Goal: Information Seeking & Learning: Learn about a topic

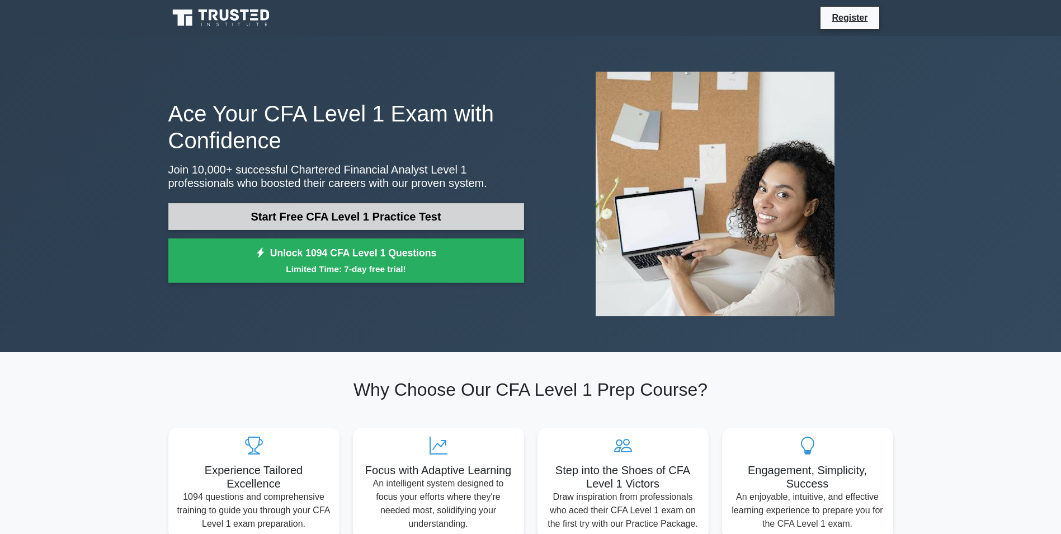
click at [401, 215] on link "Start Free CFA Level 1 Practice Test" at bounding box center [346, 216] width 356 height 27
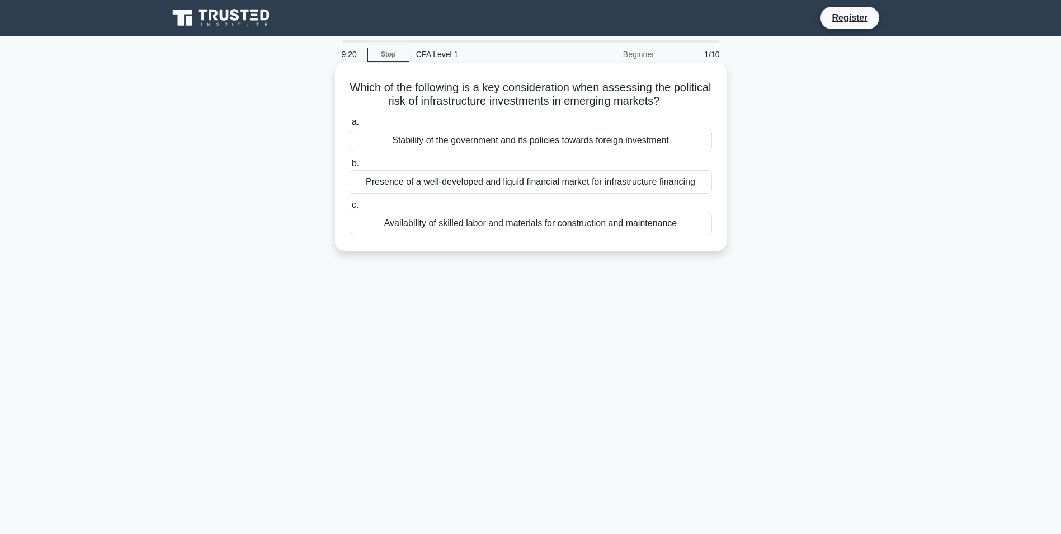
click at [502, 145] on div "Stability of the government and its policies towards foreign investment" at bounding box center [531, 141] width 363 height 24
click at [350, 126] on input "a. Stability of the government and its policies towards foreign investment" at bounding box center [350, 122] width 0 height 7
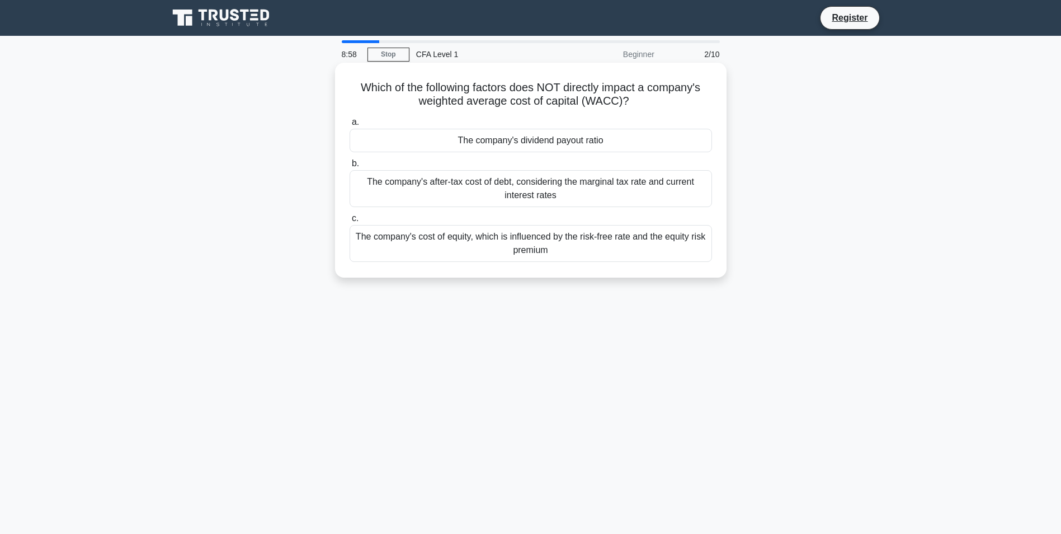
click at [551, 140] on div "The company's dividend payout ratio" at bounding box center [531, 141] width 363 height 24
click at [350, 126] on input "a. The company's dividend payout ratio" at bounding box center [350, 122] width 0 height 7
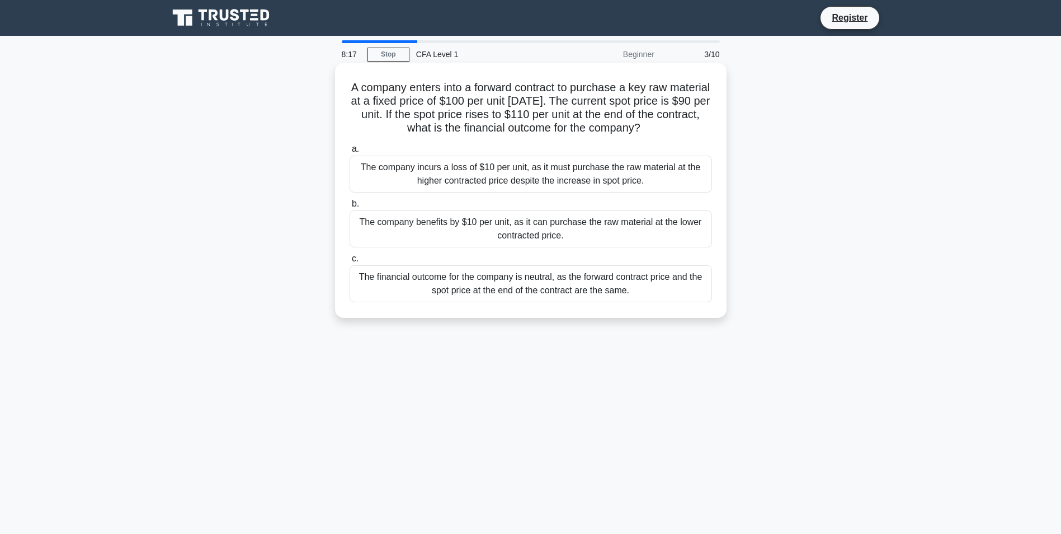
click at [579, 237] on div "The company benefits by $10 per unit, as it can purchase the raw material at th…" at bounding box center [531, 228] width 363 height 37
click at [350, 208] on input "b. The company benefits by $10 per unit, as it can purchase the raw material at…" at bounding box center [350, 203] width 0 height 7
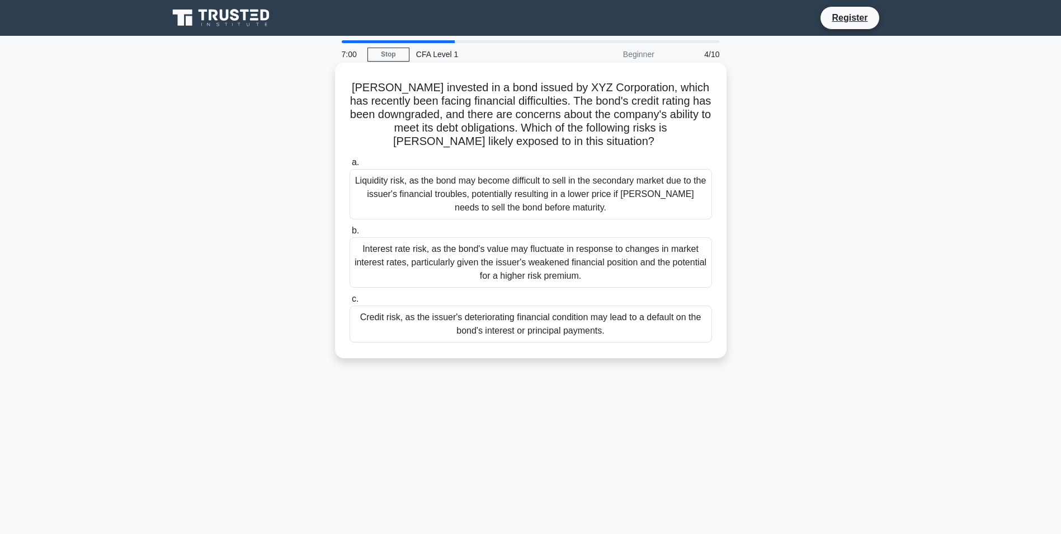
click at [575, 314] on div "Credit risk, as the issuer's deteriorating financial condition may lead to a de…" at bounding box center [531, 324] width 363 height 37
click at [350, 303] on input "c. Credit risk, as the issuer's deteriorating financial condition may lead to a…" at bounding box center [350, 298] width 0 height 7
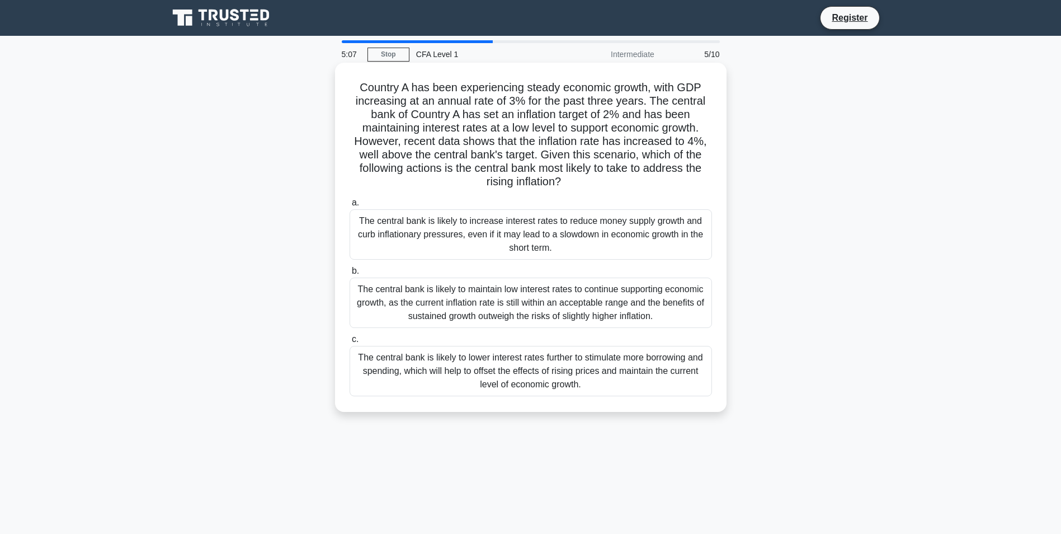
click at [524, 313] on div "The central bank is likely to maintain low interest rates to continue supportin…" at bounding box center [531, 303] width 363 height 50
click at [350, 275] on input "b. The central bank is likely to maintain low interest rates to continue suppor…" at bounding box center [350, 270] width 0 height 7
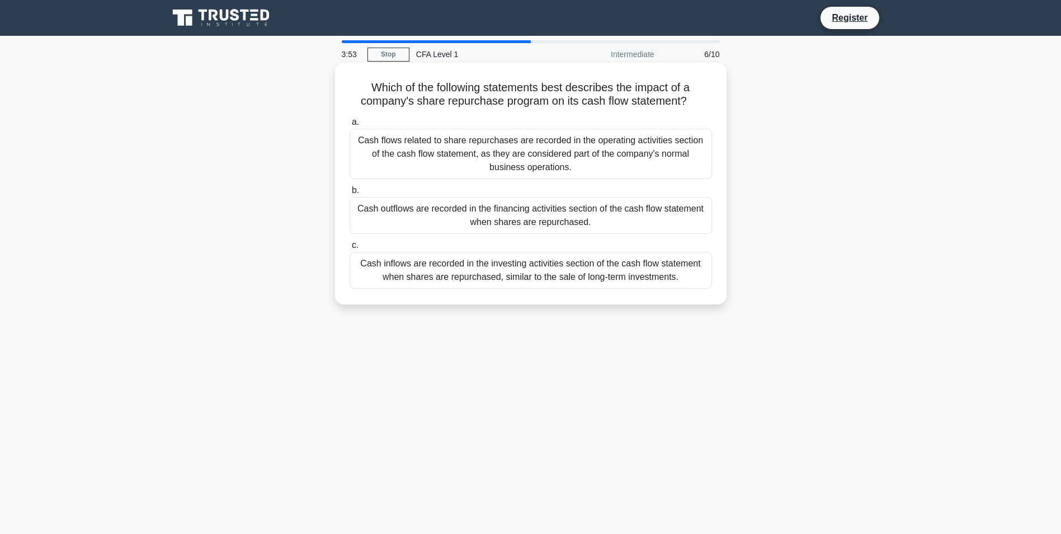
click at [506, 281] on div "Cash inflows are recorded in the investing activities section of the cash flow …" at bounding box center [531, 270] width 363 height 37
click at [350, 249] on input "c. Cash inflows are recorded in the investing activities section of the cash fl…" at bounding box center [350, 245] width 0 height 7
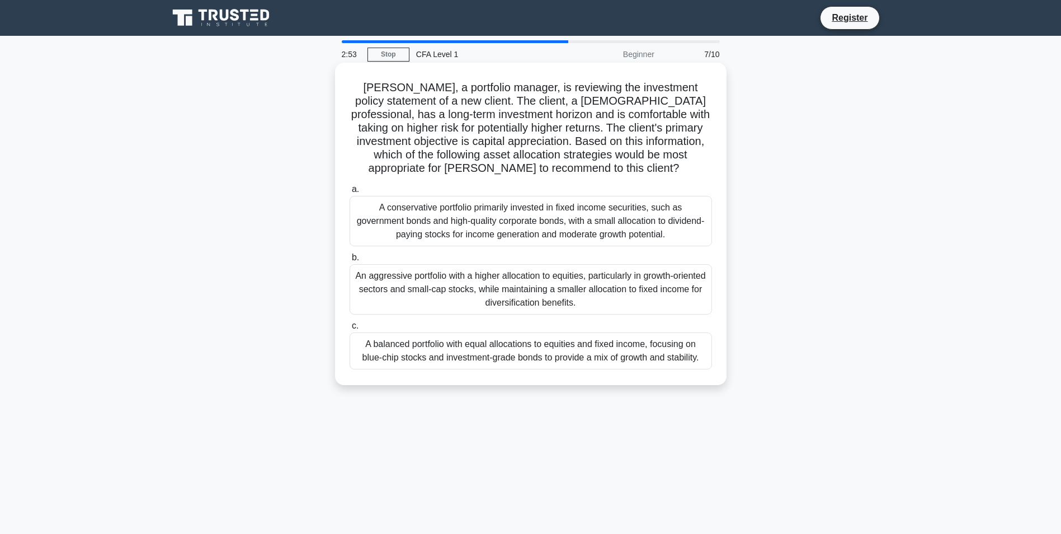
click at [521, 293] on div "An aggressive portfolio with a higher allocation to equities, particularly in g…" at bounding box center [531, 289] width 363 height 50
click at [350, 261] on input "b. An aggressive portfolio with a higher allocation to equities, particularly i…" at bounding box center [350, 257] width 0 height 7
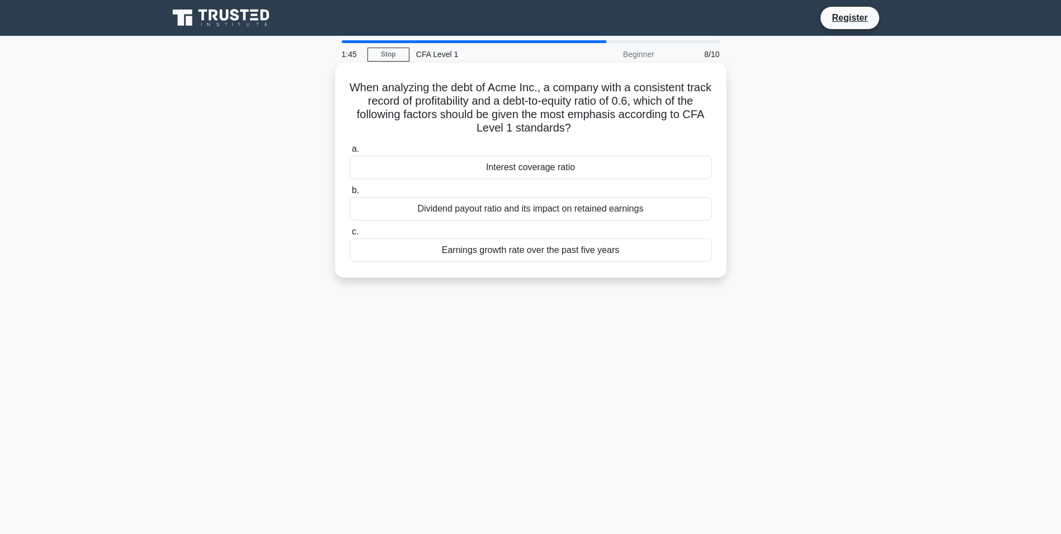
click at [488, 176] on div "Interest coverage ratio" at bounding box center [531, 168] width 363 height 24
click at [350, 153] on input "a. Interest coverage ratio" at bounding box center [350, 148] width 0 height 7
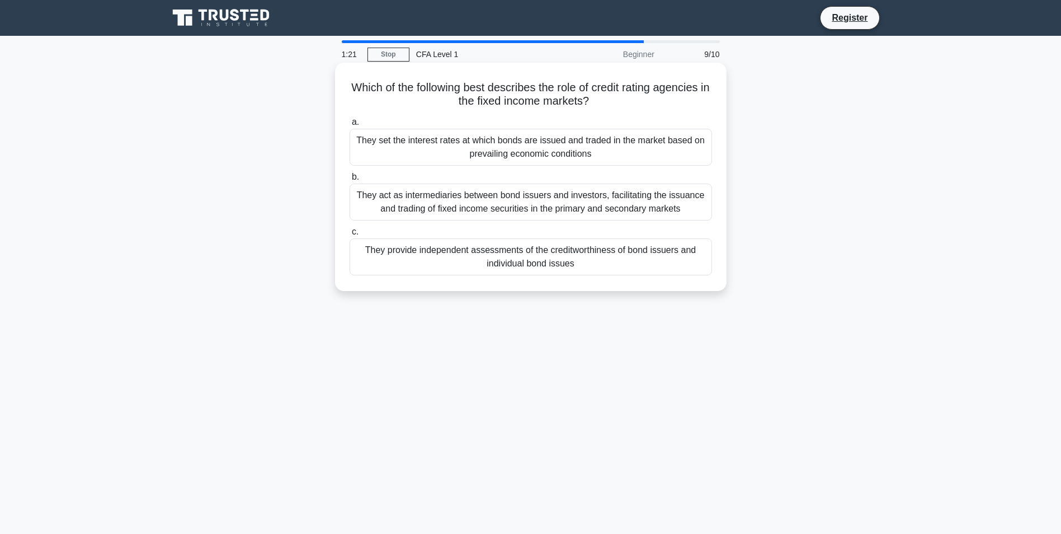
click at [529, 280] on div "Which of the following best describes the role of credit rating agencies in the…" at bounding box center [531, 176] width 383 height 219
click at [529, 270] on div "They provide independent assessments of the creditworthiness of bond issuers an…" at bounding box center [531, 256] width 363 height 37
click at [350, 236] on input "c. They provide independent assessments of the creditworthiness of bond issuers…" at bounding box center [350, 231] width 0 height 7
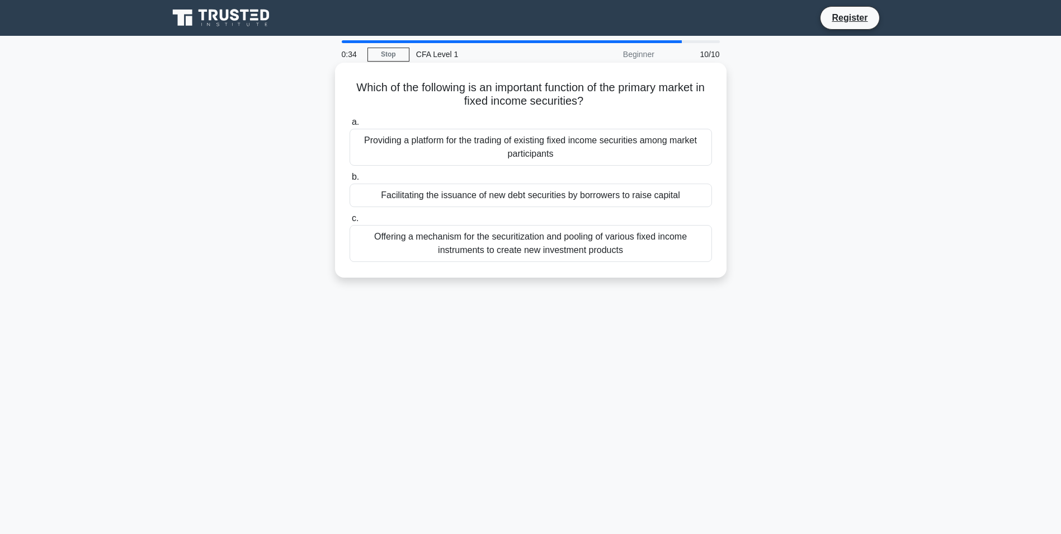
click at [562, 194] on div "Facilitating the issuance of new debt securities by borrowers to raise capital" at bounding box center [531, 196] width 363 height 24
click at [350, 181] on input "b. Facilitating the issuance of new debt securities by borrowers to raise capit…" at bounding box center [350, 176] width 0 height 7
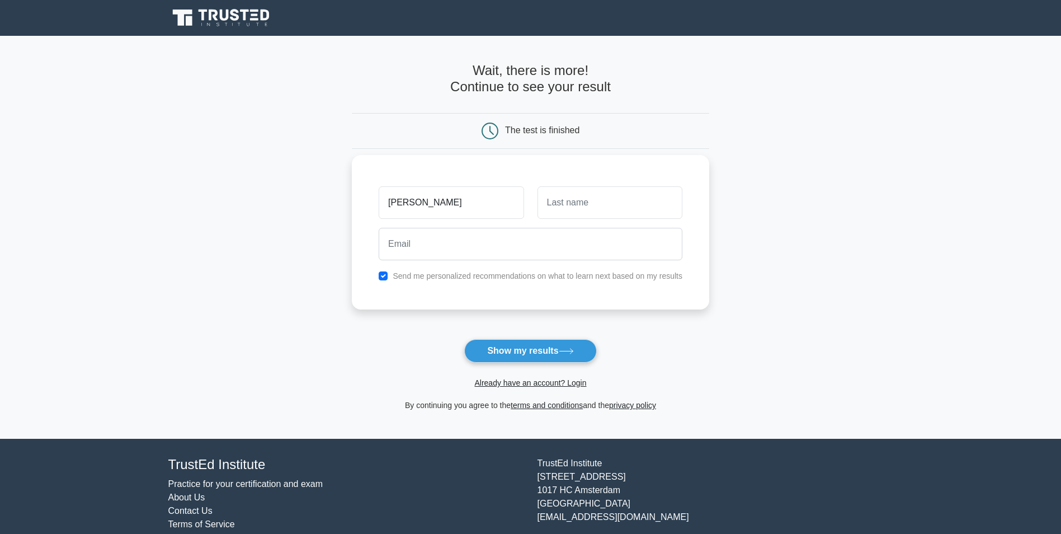
type input "dhanish"
click at [560, 195] on input "text" at bounding box center [610, 202] width 145 height 32
type input "gada"
click at [581, 228] on input "email" at bounding box center [531, 244] width 304 height 32
type input "dhanishgada@gmail.com"
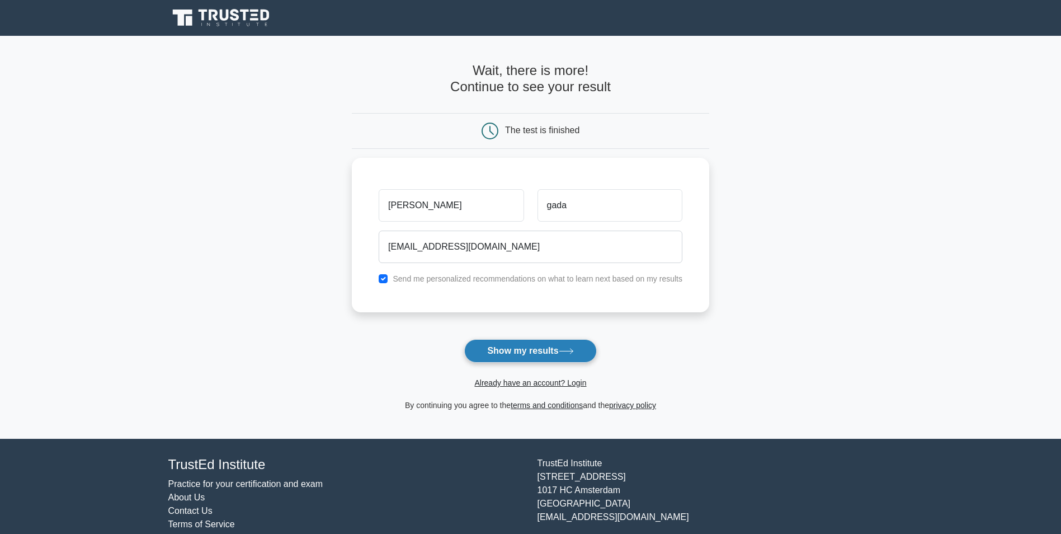
click at [499, 351] on button "Show my results" at bounding box center [530, 351] width 132 height 24
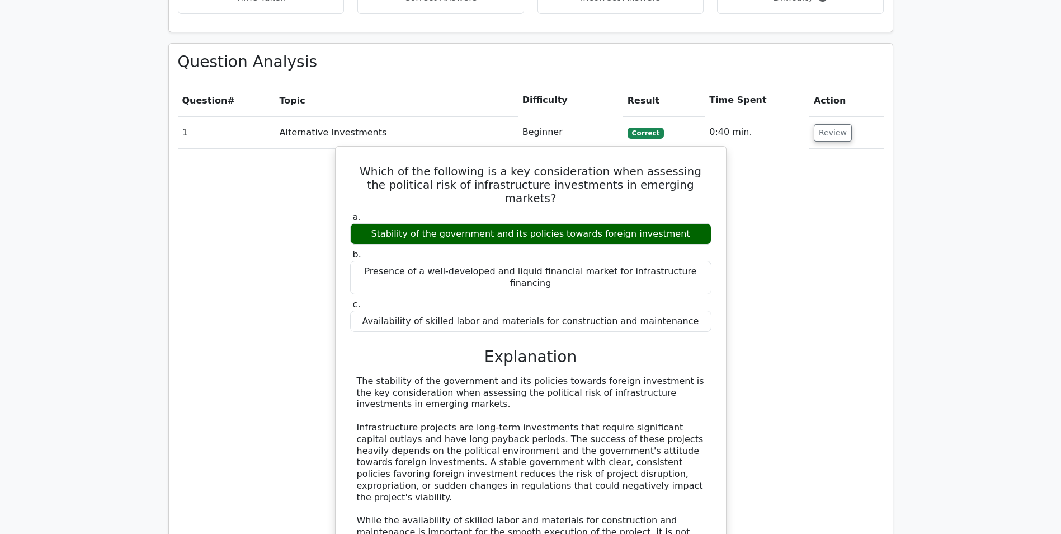
scroll to position [1119, 0]
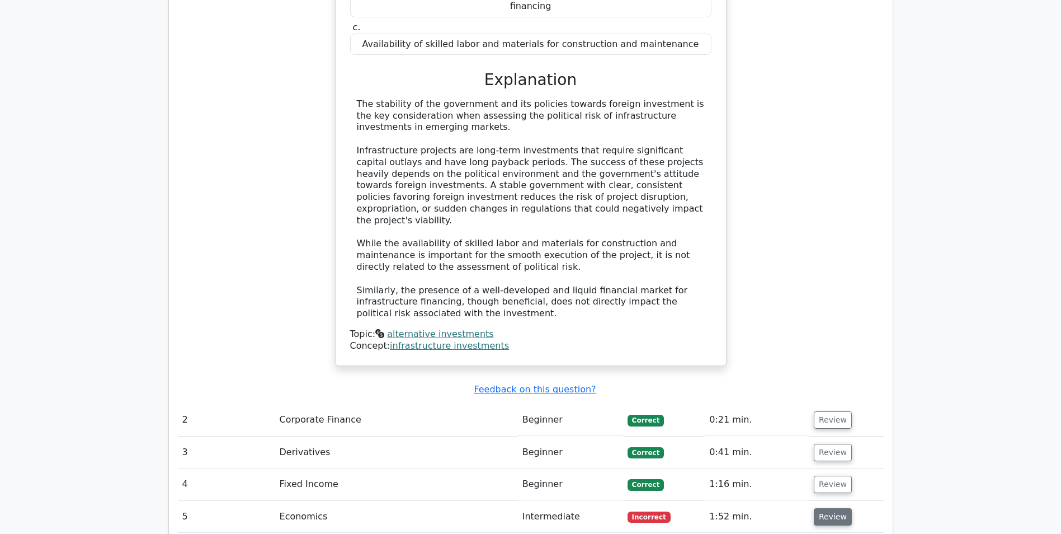
click at [823, 508] on button "Review" at bounding box center [833, 516] width 38 height 17
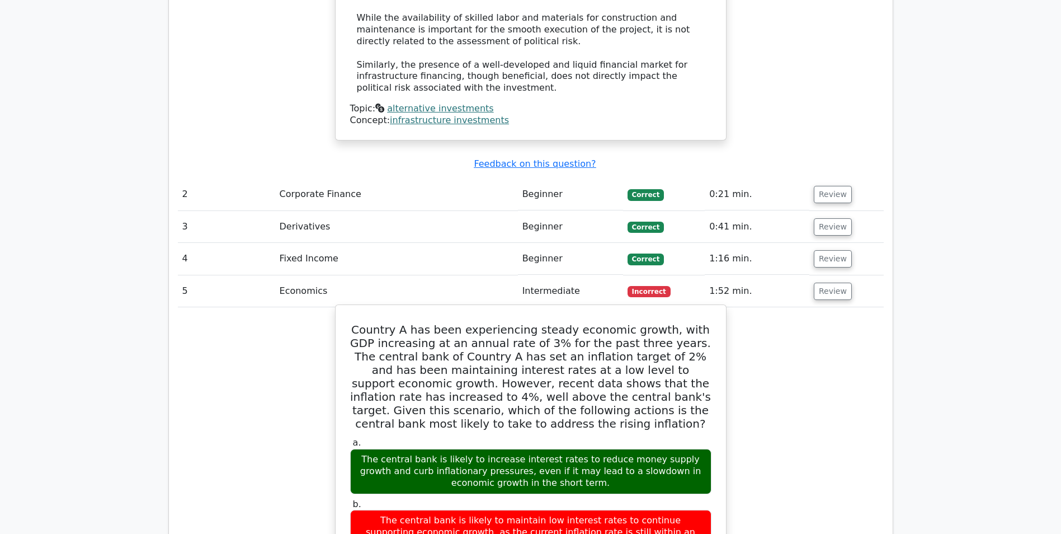
scroll to position [1399, 0]
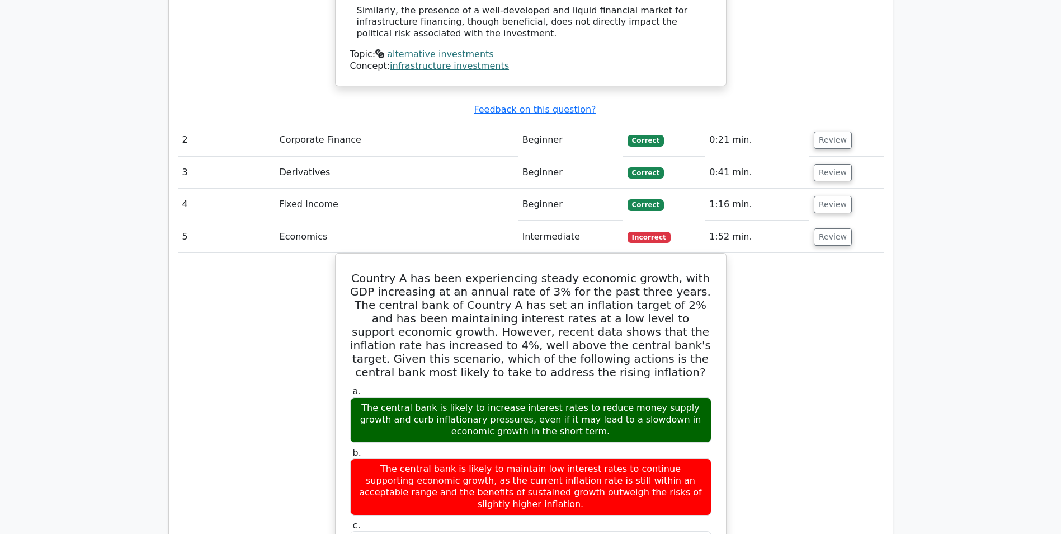
click at [873, 221] on td "Review" at bounding box center [847, 237] width 74 height 32
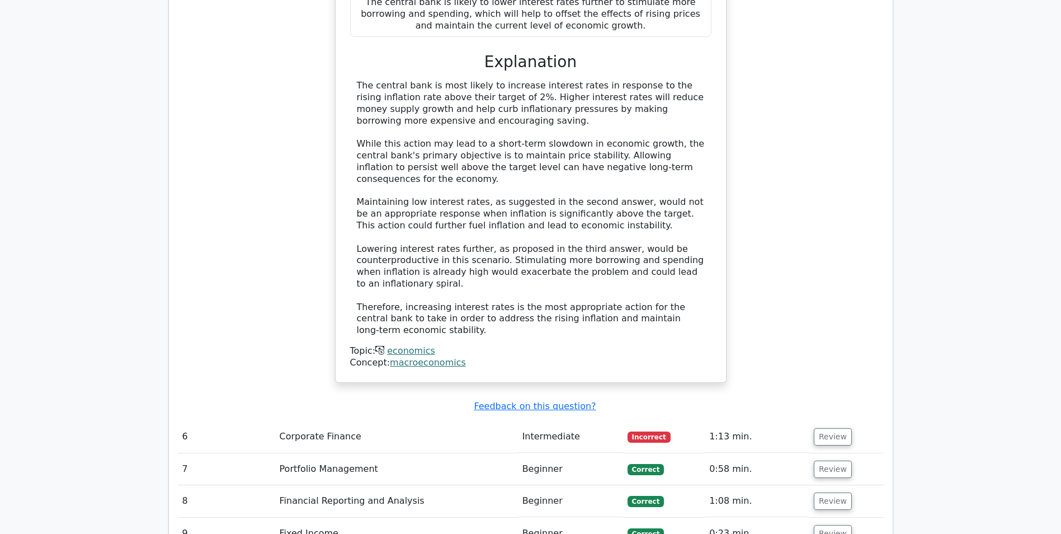
scroll to position [1958, 0]
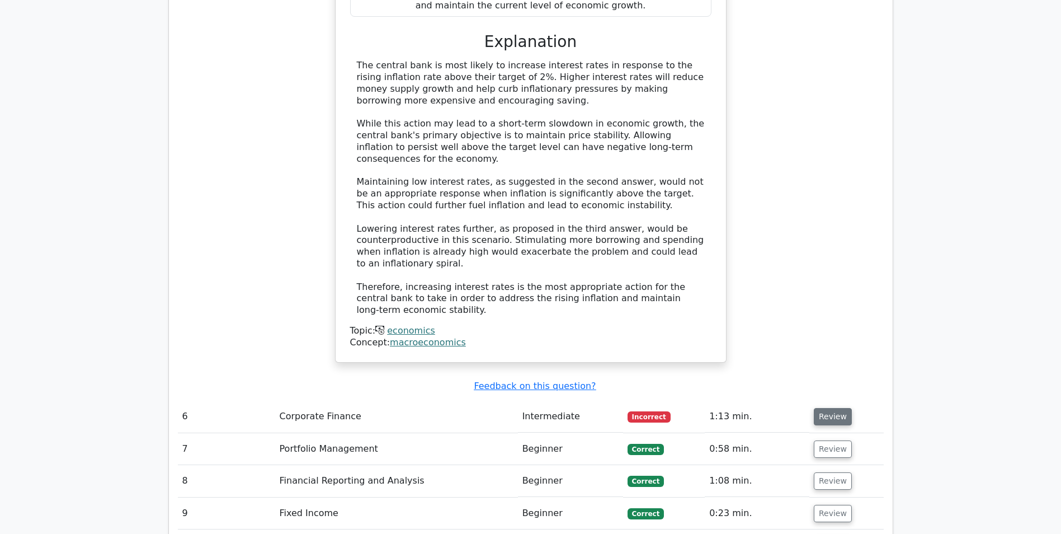
click at [843, 408] on button "Review" at bounding box center [833, 416] width 38 height 17
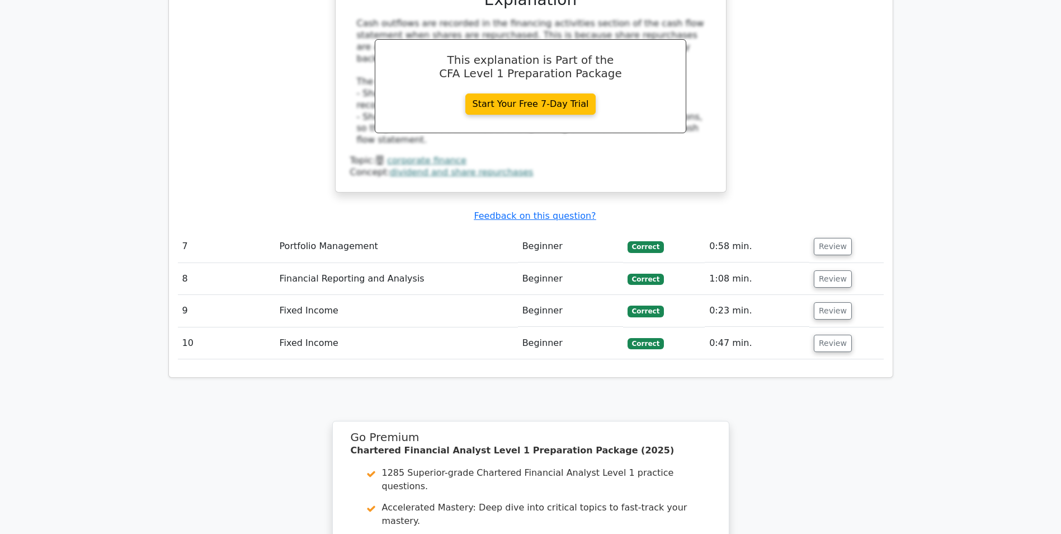
scroll to position [2742, 0]
